Goal: Information Seeking & Learning: Learn about a topic

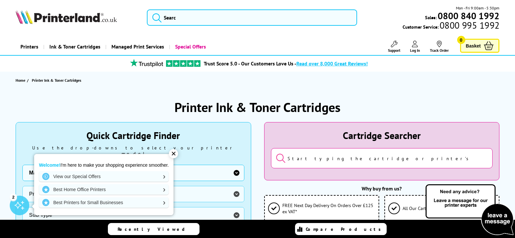
click at [172, 151] on div "✕" at bounding box center [173, 153] width 9 height 9
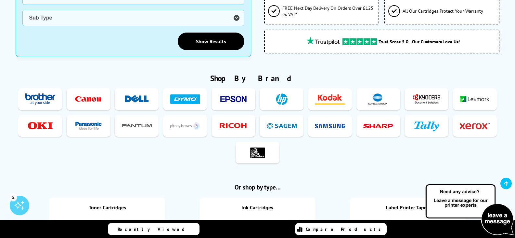
scroll to position [98, 0]
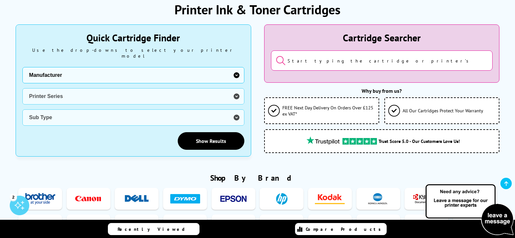
click at [239, 68] on select "Manufacturer Brother Canon Cubify Dell Dymo Epson HP Kodak Konica Minolta Kyoce…" at bounding box center [133, 75] width 222 height 16
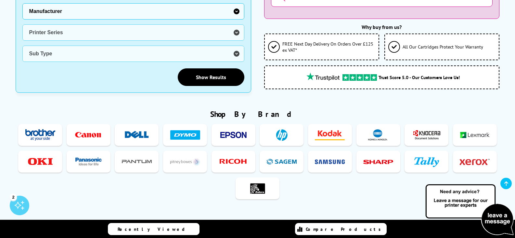
scroll to position [163, 0]
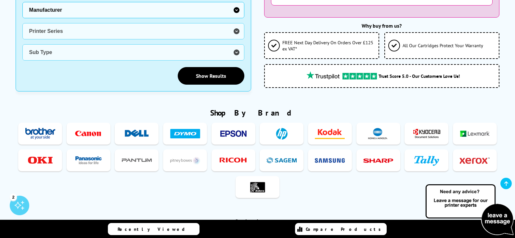
click at [10, 47] on div "Printer Ink & Toner Cartridges Quick Cartridge Finder Use the drop-downs to sel…" at bounding box center [257, 226] width 515 height 601
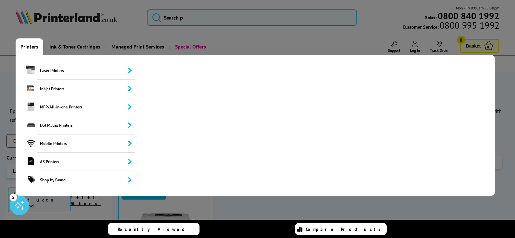
click at [25, 44] on link "Printers" at bounding box center [30, 46] width 28 height 17
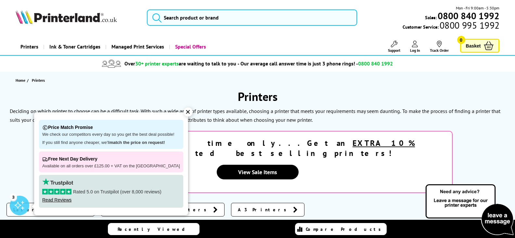
click at [184, 112] on div "✕" at bounding box center [188, 111] width 9 height 9
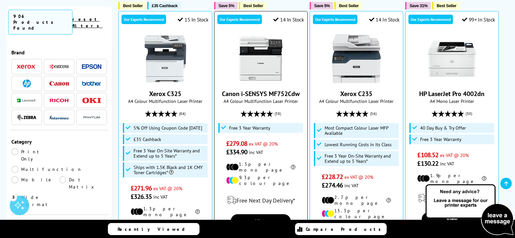
scroll to position [260, 0]
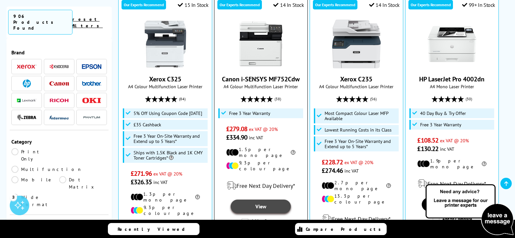
click at [254, 199] on link "View" at bounding box center [261, 206] width 60 height 14
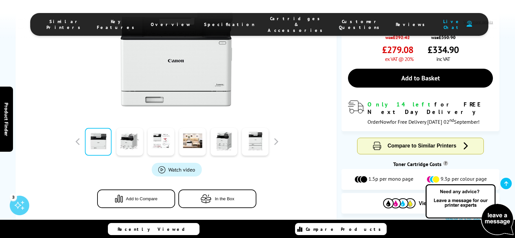
scroll to position [195, 0]
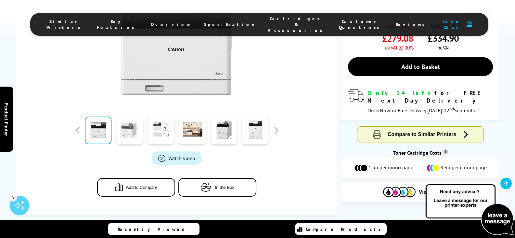
click at [141, 134] on link at bounding box center [129, 130] width 27 height 28
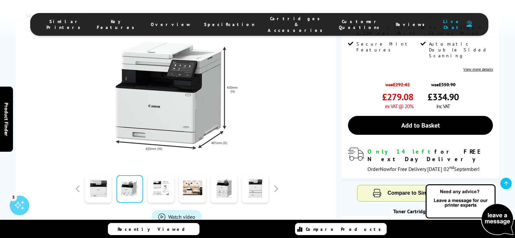
scroll to position [163, 0]
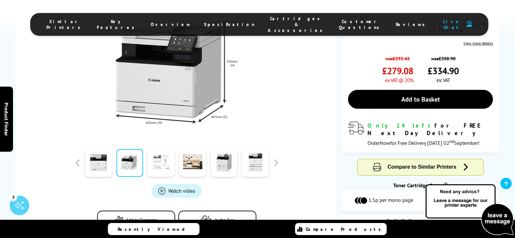
click at [158, 158] on link at bounding box center [161, 163] width 27 height 28
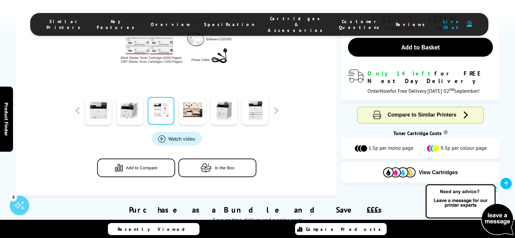
scroll to position [228, 0]
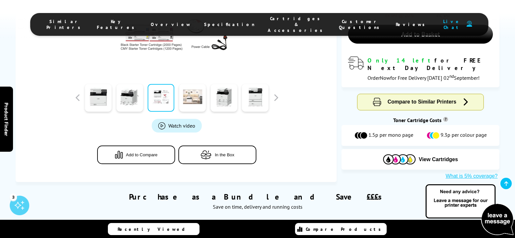
click at [190, 97] on link at bounding box center [192, 98] width 27 height 28
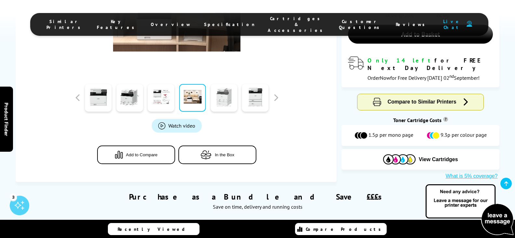
click at [223, 97] on link at bounding box center [224, 98] width 27 height 28
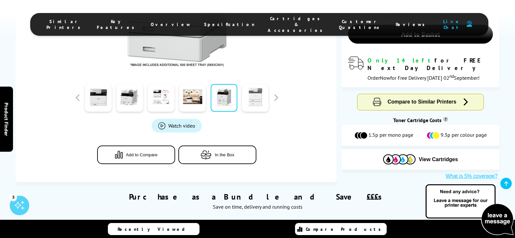
click at [258, 101] on link at bounding box center [255, 98] width 27 height 28
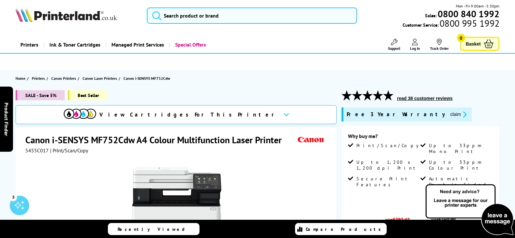
scroll to position [0, 0]
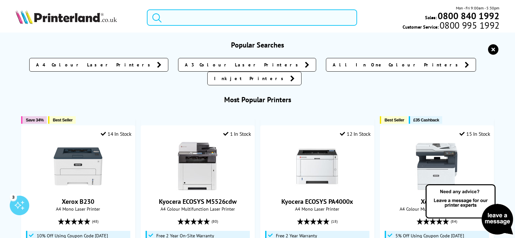
paste input "HP LaserJet Pro MFP 3302FDW A4 Wireless Printer"
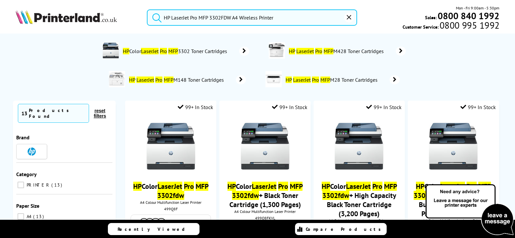
type input "HP LaserJet Pro MFP 3302FDW A4 Wireless Printer"
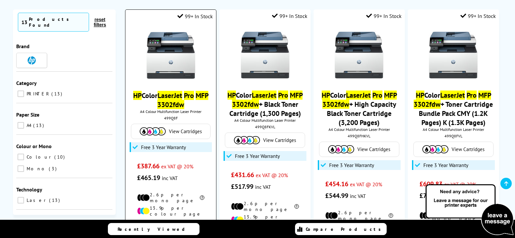
scroll to position [33, 0]
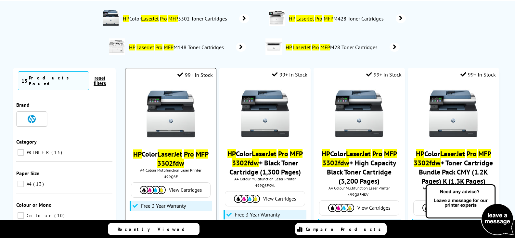
click at [172, 151] on mark "LaserJet" at bounding box center [170, 153] width 25 height 9
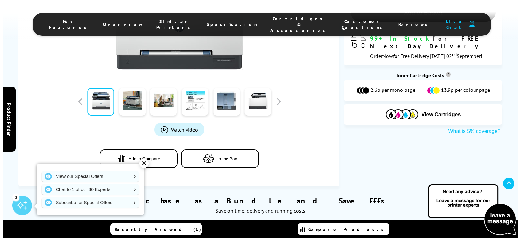
scroll to position [163, 0]
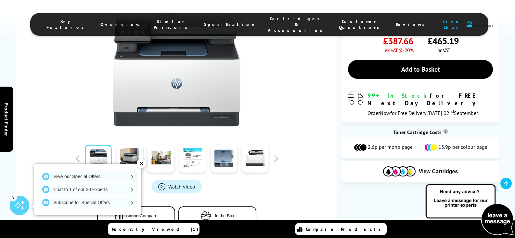
click at [169, 188] on span "Watch video" at bounding box center [181, 186] width 27 height 7
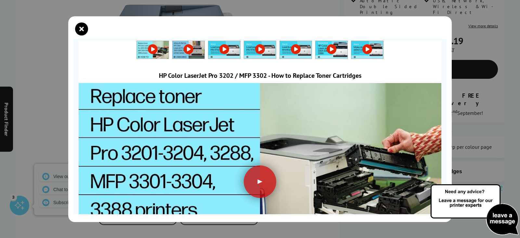
scroll to position [0, 0]
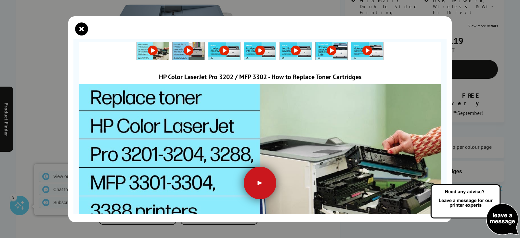
click at [255, 182] on div at bounding box center [260, 182] width 33 height 33
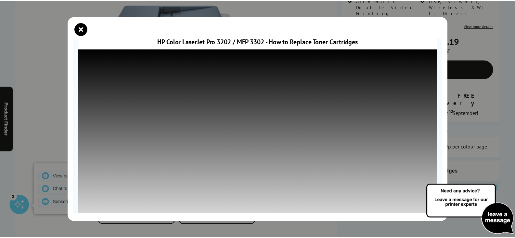
scroll to position [78, 0]
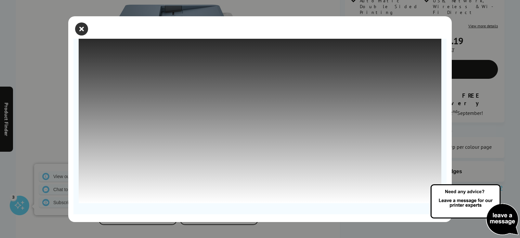
click at [83, 28] on icon "close modal" at bounding box center [81, 28] width 13 height 13
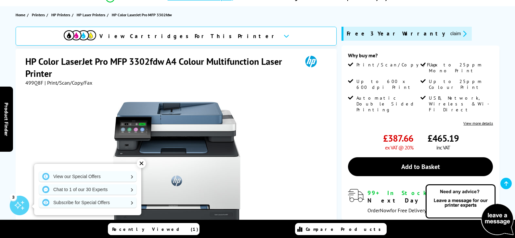
scroll to position [65, 0]
